Goal: Task Accomplishment & Management: Use online tool/utility

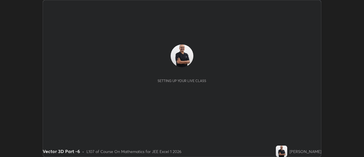
scroll to position [157, 364]
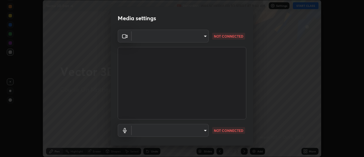
type input "0be616c92c2879d8fe19306c4b8383fc9b13f77197a30f876870ce6c7906effd"
type input "default"
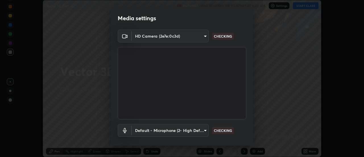
scroll to position [30, 0]
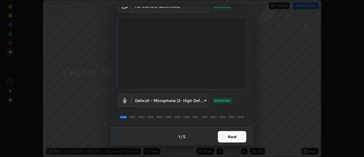
click at [236, 137] on button "Next" at bounding box center [232, 136] width 28 height 11
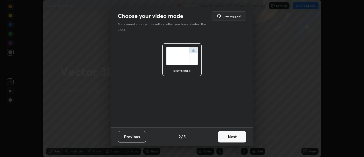
click at [235, 140] on button "Next" at bounding box center [232, 136] width 28 height 11
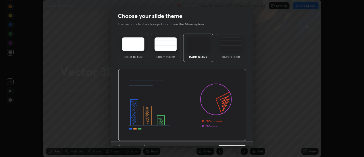
scroll to position [14, 0]
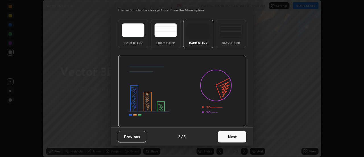
click at [234, 136] on button "Next" at bounding box center [232, 136] width 28 height 11
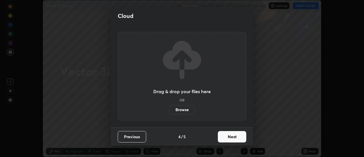
click at [234, 135] on button "Next" at bounding box center [232, 136] width 28 height 11
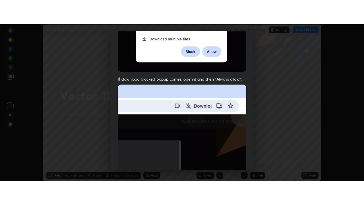
scroll to position [146, 0]
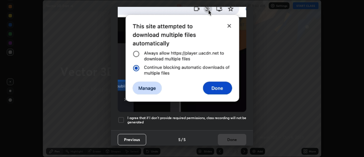
click at [123, 117] on div at bounding box center [121, 119] width 7 height 7
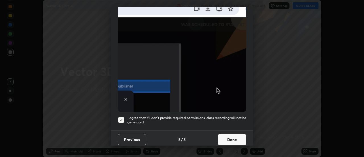
click at [228, 138] on button "Done" at bounding box center [232, 139] width 28 height 11
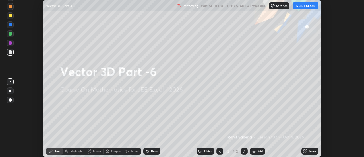
click at [309, 9] on button "START CLASS" at bounding box center [306, 5] width 26 height 7
click at [311, 149] on div "More" at bounding box center [310, 151] width 17 height 7
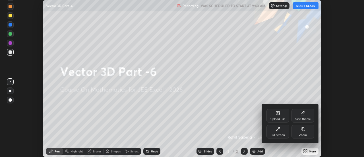
click at [281, 129] on div "Full screen" at bounding box center [278, 132] width 23 height 14
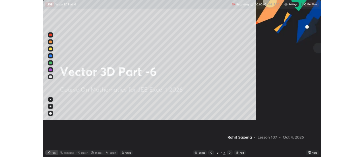
scroll to position [205, 364]
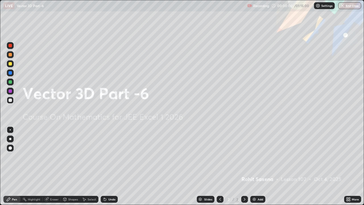
click at [259, 157] on div "Add" at bounding box center [260, 199] width 5 height 3
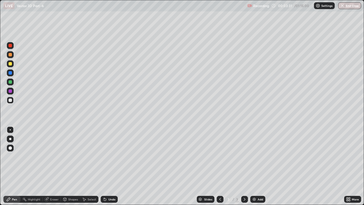
click at [109, 157] on div "Undo" at bounding box center [109, 199] width 17 height 7
click at [110, 157] on div "Undo" at bounding box center [111, 199] width 7 height 3
click at [112, 157] on div "Undo" at bounding box center [111, 199] width 7 height 3
click at [113, 157] on div "Undo" at bounding box center [109, 199] width 17 height 7
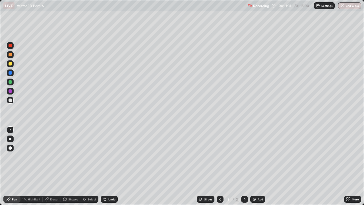
click at [260, 157] on div "Add" at bounding box center [260, 199] width 5 height 3
click at [111, 157] on div "Undo" at bounding box center [111, 199] width 7 height 3
click at [113, 157] on div "Undo" at bounding box center [111, 199] width 7 height 3
click at [111, 157] on div "Undo" at bounding box center [111, 199] width 7 height 3
click at [259, 157] on div "Add" at bounding box center [257, 199] width 15 height 7
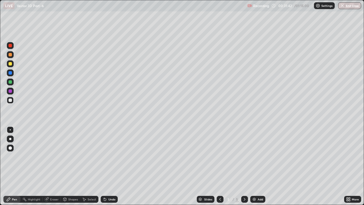
click at [111, 157] on div "Undo" at bounding box center [111, 199] width 7 height 3
click at [110, 157] on div "Undo" at bounding box center [111, 199] width 7 height 3
click at [113, 157] on div "Undo" at bounding box center [109, 199] width 17 height 7
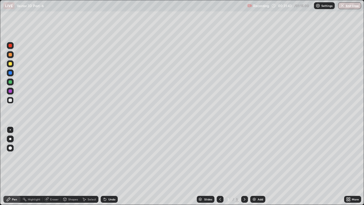
click at [113, 157] on div "Undo" at bounding box center [111, 199] width 7 height 3
click at [112, 157] on div "Undo" at bounding box center [111, 199] width 7 height 3
click at [114, 157] on div "Undo" at bounding box center [111, 199] width 7 height 3
click at [111, 157] on div "Undo" at bounding box center [111, 199] width 7 height 3
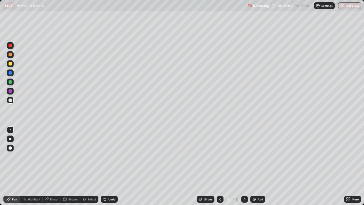
click at [259, 157] on div "Add" at bounding box center [260, 199] width 5 height 3
click at [10, 56] on div at bounding box center [10, 54] width 3 height 3
click at [12, 99] on div at bounding box center [10, 100] width 7 height 7
click at [253, 157] on img at bounding box center [254, 199] width 5 height 5
click at [107, 157] on div "Undo" at bounding box center [109, 199] width 17 height 7
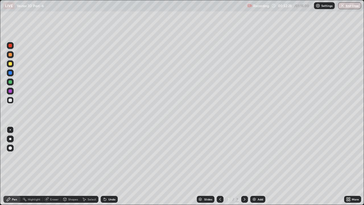
click at [108, 157] on div "Undo" at bounding box center [111, 199] width 7 height 3
click at [112, 157] on div "Undo" at bounding box center [111, 199] width 7 height 3
click at [55, 157] on div "Eraser" at bounding box center [54, 199] width 9 height 3
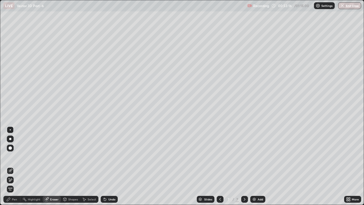
click at [16, 157] on div "Pen" at bounding box center [14, 199] width 5 height 3
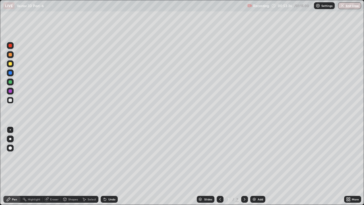
click at [54, 157] on div "Eraser" at bounding box center [54, 199] width 9 height 3
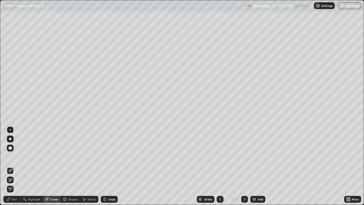
click at [12, 151] on div at bounding box center [10, 148] width 7 height 7
click at [15, 157] on div "Pen" at bounding box center [14, 199] width 5 height 3
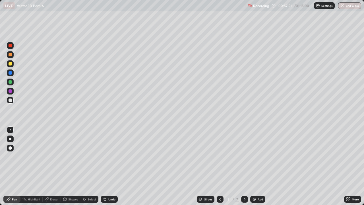
click at [11, 56] on div at bounding box center [10, 54] width 3 height 3
click at [13, 65] on div at bounding box center [10, 63] width 7 height 7
click at [111, 157] on div "Undo" at bounding box center [111, 199] width 7 height 3
click at [10, 100] on div at bounding box center [10, 99] width 3 height 3
click at [111, 157] on div "Undo" at bounding box center [111, 199] width 7 height 3
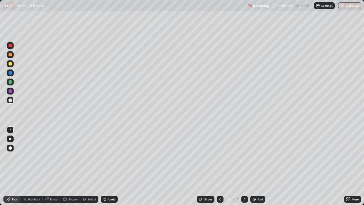
click at [112, 157] on div "Undo" at bounding box center [111, 199] width 7 height 3
click at [110, 157] on div "Undo" at bounding box center [109, 199] width 17 height 7
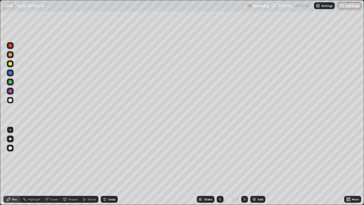
click at [112, 157] on div "Undo" at bounding box center [111, 199] width 7 height 3
click at [260, 157] on div "Add" at bounding box center [260, 199] width 5 height 3
click at [112, 157] on div "Undo" at bounding box center [109, 199] width 17 height 7
click at [10, 64] on div at bounding box center [10, 63] width 3 height 3
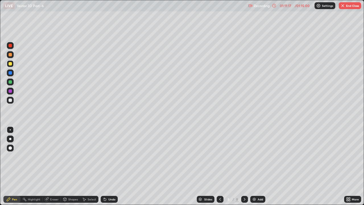
click at [108, 157] on div "Undo" at bounding box center [109, 199] width 17 height 7
click at [110, 157] on div "Undo" at bounding box center [111, 199] width 7 height 3
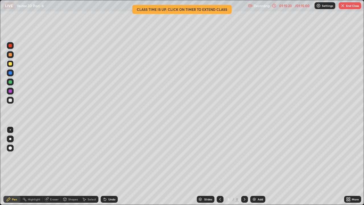
click at [355, 6] on button "End Class" at bounding box center [350, 5] width 22 height 7
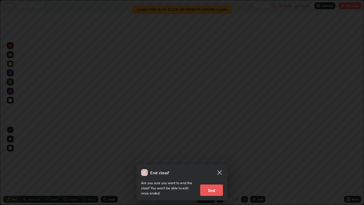
click at [221, 157] on button "End" at bounding box center [211, 189] width 23 height 11
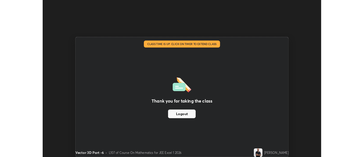
scroll to position [28302, 28094]
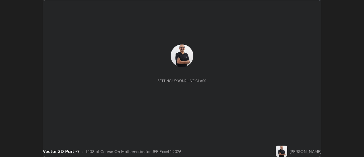
scroll to position [157, 364]
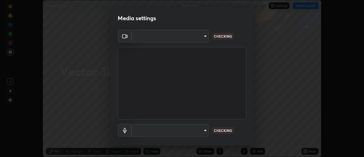
type input "0be616c92c2879d8fe19306c4b8383fc9b13f77197a30f876870ce6c7906effd"
type input "default"
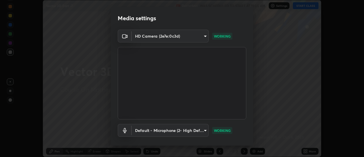
scroll to position [30, 0]
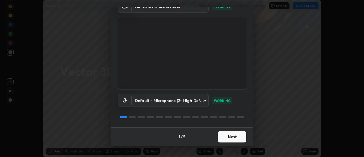
click at [233, 134] on button "Next" at bounding box center [232, 136] width 28 height 11
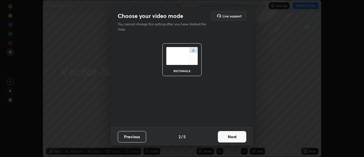
click at [235, 137] on button "Next" at bounding box center [232, 136] width 28 height 11
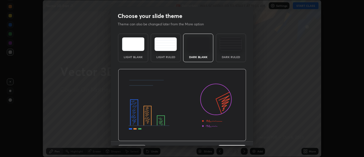
scroll to position [14, 0]
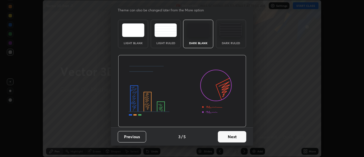
click at [231, 139] on button "Next" at bounding box center [232, 136] width 28 height 11
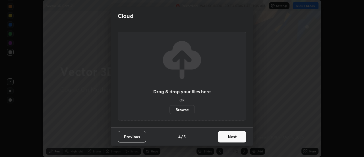
click at [232, 138] on button "Next" at bounding box center [232, 136] width 28 height 11
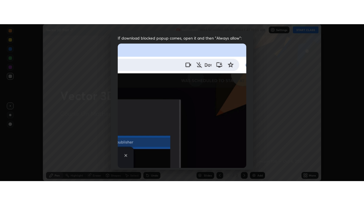
scroll to position [146, 0]
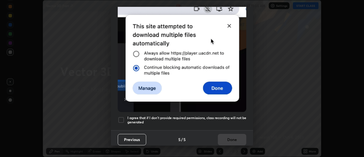
click at [120, 116] on div at bounding box center [121, 119] width 7 height 7
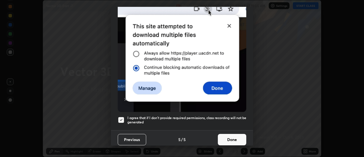
click at [222, 137] on button "Done" at bounding box center [232, 139] width 28 height 11
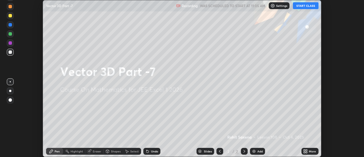
click at [311, 6] on button "START CLASS" at bounding box center [306, 5] width 26 height 7
click at [310, 150] on div "More" at bounding box center [312, 151] width 7 height 3
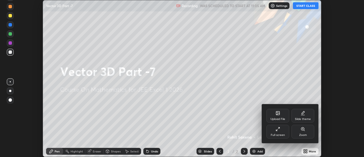
click at [277, 130] on icon at bounding box center [276, 129] width 1 height 1
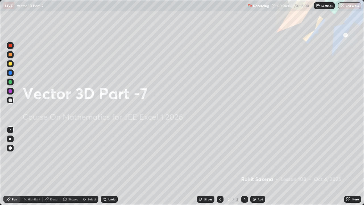
scroll to position [205, 364]
click at [259, 157] on div "Add" at bounding box center [260, 199] width 5 height 3
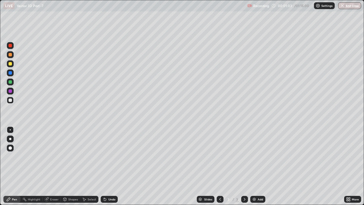
click at [109, 157] on div "Undo" at bounding box center [109, 199] width 17 height 7
click at [9, 61] on div at bounding box center [10, 63] width 7 height 7
click at [55, 157] on div "Eraser" at bounding box center [54, 199] width 9 height 3
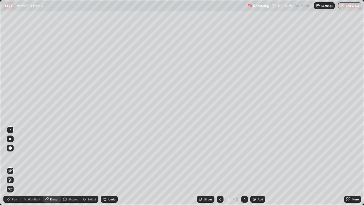
click at [15, 157] on div "Pen" at bounding box center [14, 199] width 5 height 3
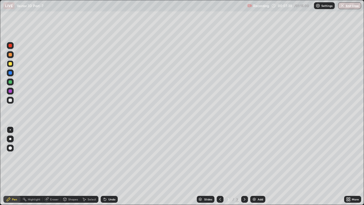
click at [54, 157] on div "Eraser" at bounding box center [54, 199] width 9 height 3
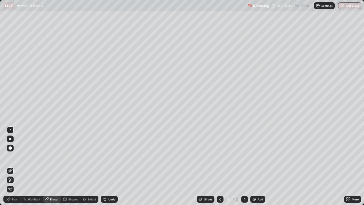
click at [19, 157] on div "Pen" at bounding box center [11, 199] width 17 height 7
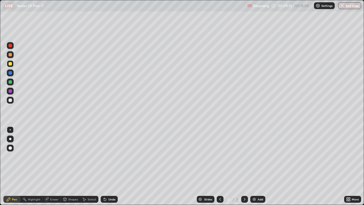
click at [258, 157] on div "Add" at bounding box center [260, 199] width 5 height 3
click at [112, 157] on div "Undo" at bounding box center [111, 199] width 7 height 3
click at [113, 157] on div "Undo" at bounding box center [109, 199] width 17 height 7
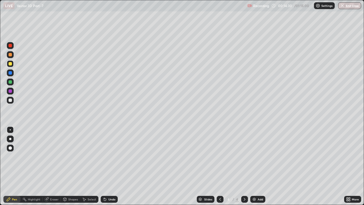
click at [111, 157] on div "Undo" at bounding box center [111, 199] width 7 height 3
click at [110, 157] on div "Undo" at bounding box center [111, 199] width 7 height 3
click at [110, 157] on div "Undo" at bounding box center [109, 199] width 17 height 7
click at [259, 157] on div "Add" at bounding box center [260, 199] width 5 height 3
click at [12, 100] on div at bounding box center [10, 99] width 3 height 3
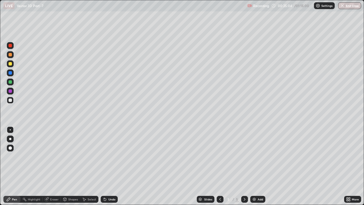
click at [110, 157] on div "Undo" at bounding box center [111, 199] width 7 height 3
click at [108, 157] on div "Undo" at bounding box center [111, 199] width 7 height 3
click at [110, 157] on div "Undo" at bounding box center [111, 199] width 7 height 3
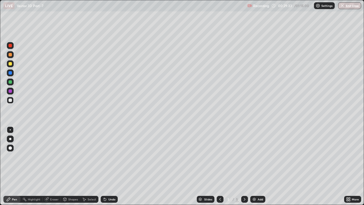
click at [110, 157] on div "Undo" at bounding box center [111, 199] width 7 height 3
click at [108, 157] on div "Undo" at bounding box center [109, 199] width 17 height 7
click at [109, 157] on div "Undo" at bounding box center [109, 199] width 17 height 7
click at [107, 157] on div "Undo" at bounding box center [109, 199] width 17 height 7
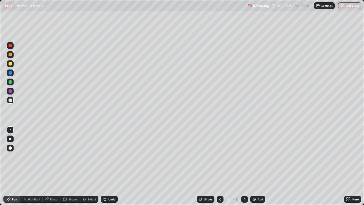
click at [254, 157] on img at bounding box center [254, 199] width 5 height 5
click at [11, 54] on div at bounding box center [10, 54] width 3 height 3
click at [109, 157] on div "Undo" at bounding box center [109, 199] width 17 height 7
click at [108, 157] on div "Undo" at bounding box center [109, 199] width 17 height 7
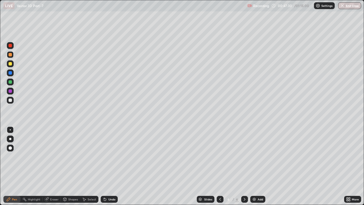
click at [258, 157] on div "Add" at bounding box center [260, 199] width 5 height 3
click at [10, 100] on div at bounding box center [10, 99] width 3 height 3
click at [11, 73] on div at bounding box center [10, 72] width 3 height 3
click at [110, 157] on div "Undo" at bounding box center [111, 199] width 7 height 3
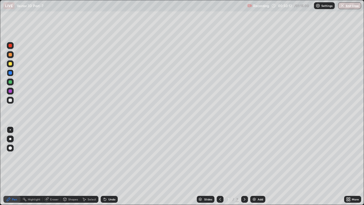
click at [112, 157] on div "Undo" at bounding box center [109, 199] width 17 height 7
click at [10, 64] on div at bounding box center [10, 63] width 3 height 3
click at [259, 157] on div "Add" at bounding box center [260, 199] width 5 height 3
click at [10, 100] on div at bounding box center [10, 99] width 3 height 3
click at [259, 157] on div "Add" at bounding box center [260, 199] width 5 height 3
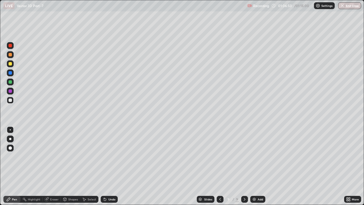
click at [112, 157] on div "Undo" at bounding box center [111, 199] width 7 height 3
click at [111, 157] on div "Undo" at bounding box center [109, 199] width 17 height 7
click at [110, 157] on div "Undo" at bounding box center [111, 199] width 7 height 3
click at [113, 157] on div "Undo" at bounding box center [111, 199] width 7 height 3
click at [111, 157] on div "Undo" at bounding box center [111, 199] width 7 height 3
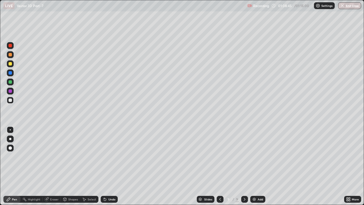
click at [111, 157] on div "Undo" at bounding box center [111, 199] width 7 height 3
click at [110, 157] on div "Undo" at bounding box center [111, 199] width 7 height 3
click at [9, 63] on div at bounding box center [10, 63] width 3 height 3
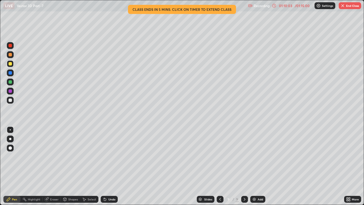
click at [104, 157] on icon at bounding box center [104, 198] width 1 height 1
click at [109, 157] on div "Undo" at bounding box center [109, 199] width 17 height 7
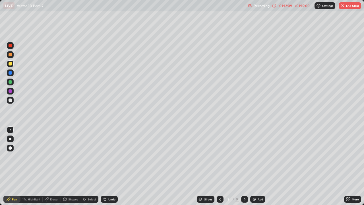
click at [353, 7] on button "End Class" at bounding box center [350, 5] width 22 height 7
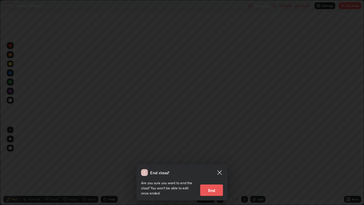
click at [220, 157] on button "End" at bounding box center [211, 189] width 23 height 11
